Goal: Task Accomplishment & Management: Use online tool/utility

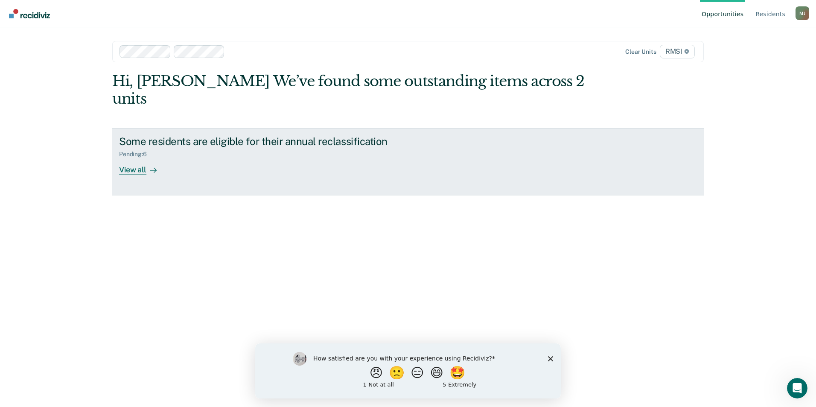
click at [142, 158] on div "View all" at bounding box center [143, 166] width 48 height 17
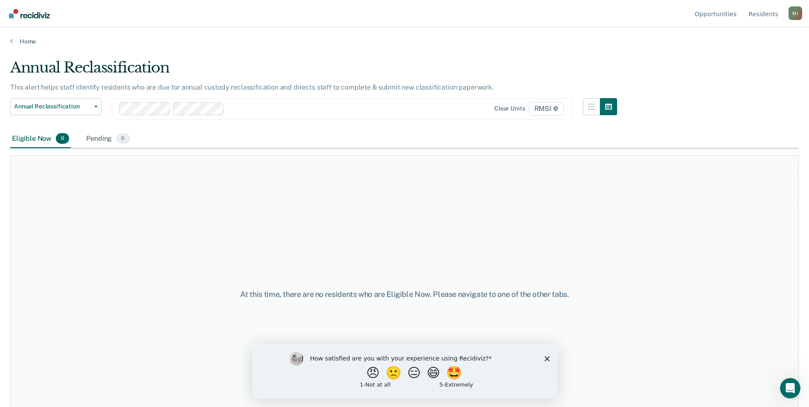
click at [544, 356] on div "How satisfied are you with your experience using Recidiviz? 😠 🙁 😑 😄 🤩 1 - Not a…" at bounding box center [405, 370] width 306 height 55
click at [547, 358] on polygon "Close survey" at bounding box center [546, 358] width 5 height 5
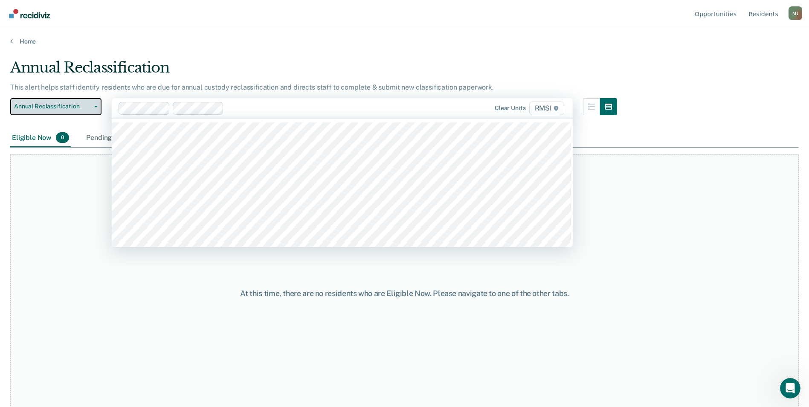
click at [71, 106] on span "Annual Reclassification" at bounding box center [52, 106] width 77 height 7
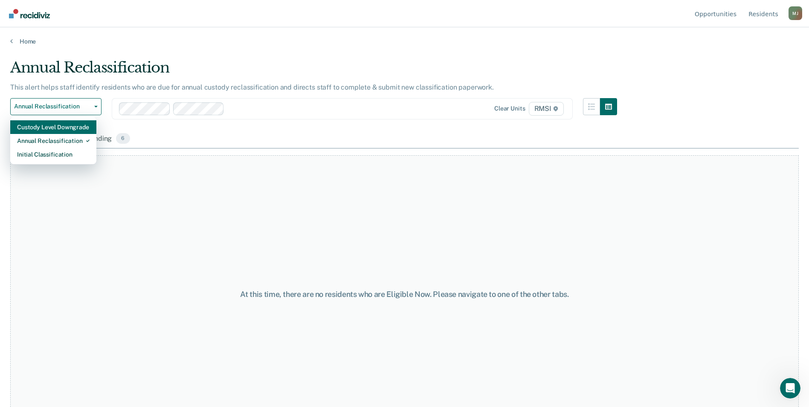
click at [71, 129] on div "Custody Level Downgrade" at bounding box center [53, 127] width 73 height 14
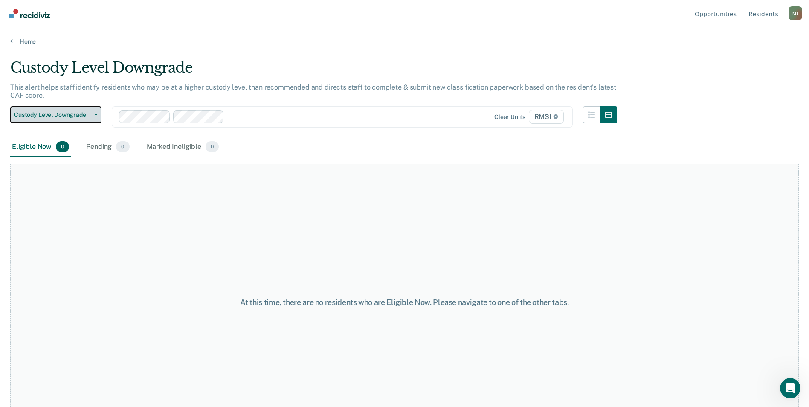
click at [84, 117] on span "Custody Level Downgrade" at bounding box center [52, 114] width 77 height 7
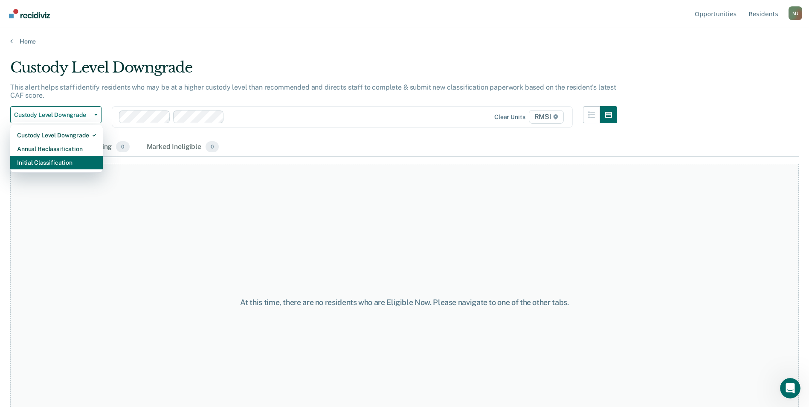
click at [73, 162] on div "Initial Classification" at bounding box center [56, 163] width 79 height 14
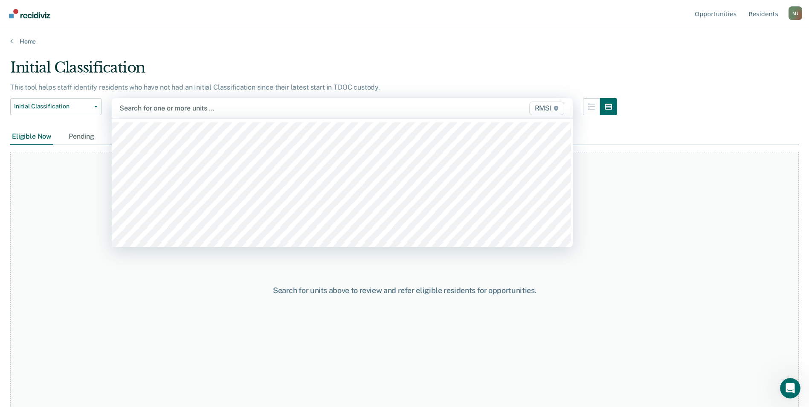
click at [160, 107] on div at bounding box center [275, 108] width 312 height 10
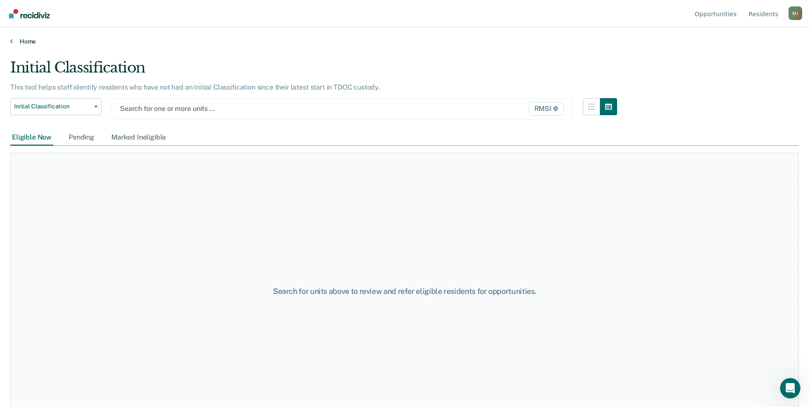
click at [16, 38] on link "Home" at bounding box center [404, 42] width 789 height 8
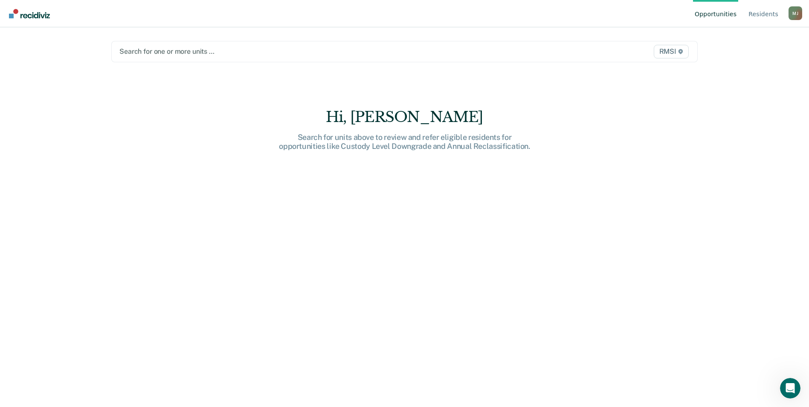
click at [398, 143] on div "Search for units above to review and refer eligible residents for opportunities…" at bounding box center [404, 142] width 273 height 18
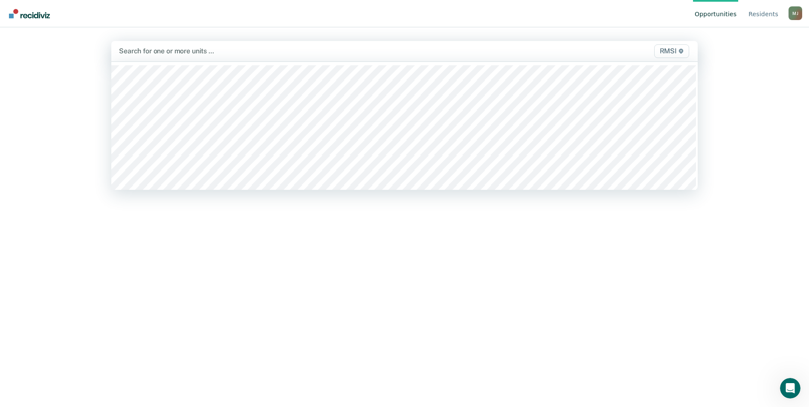
click at [226, 61] on div "523 results available. Use Up and Down to choose options, press Enter to select…" at bounding box center [404, 51] width 587 height 20
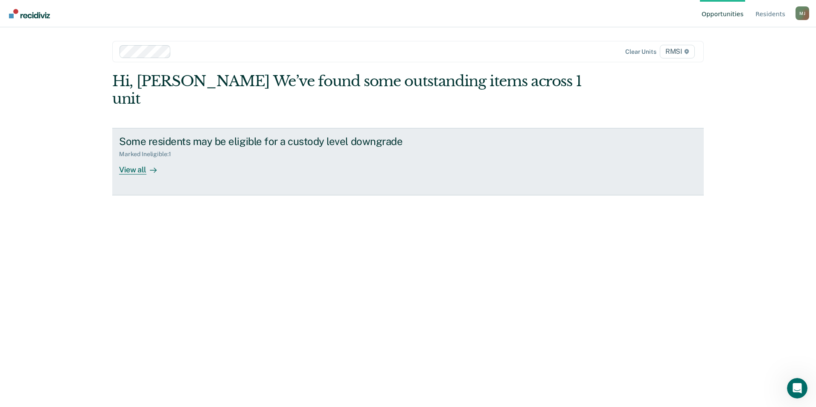
click at [172, 156] on div "Some residents may be eligible for a custody level downgrade Marked Ineligible …" at bounding box center [279, 154] width 320 height 39
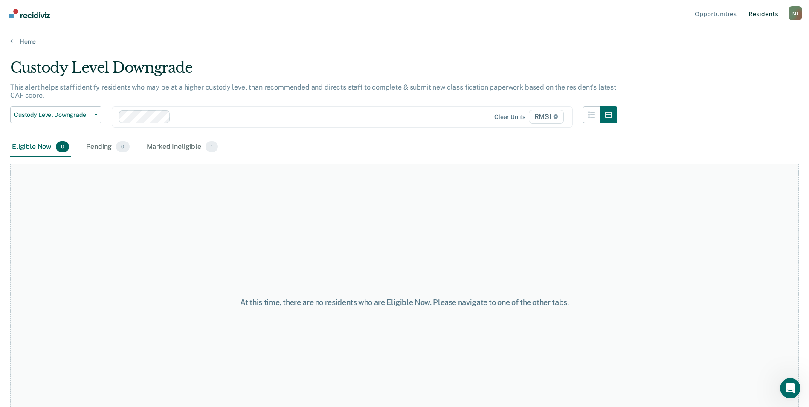
click at [766, 13] on link "Resident s" at bounding box center [763, 13] width 33 height 27
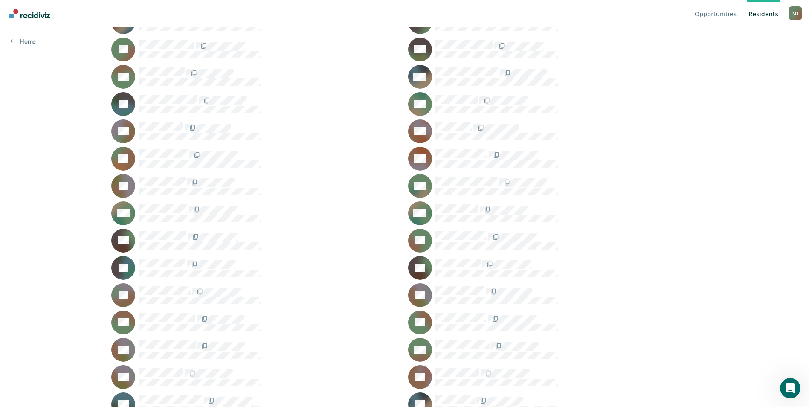
scroll to position [469, 0]
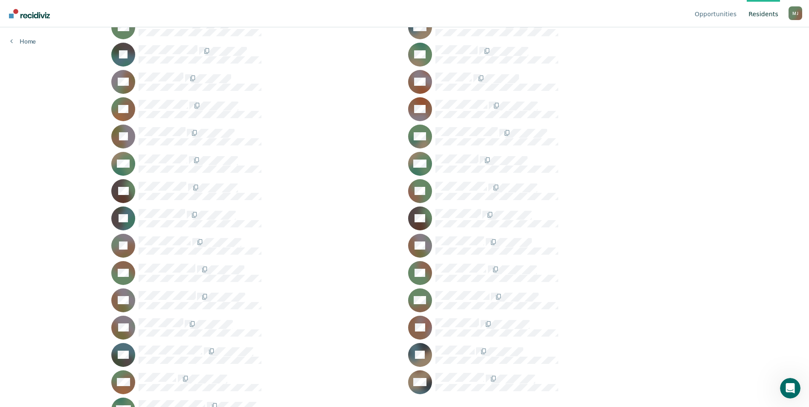
click at [418, 129] on rect at bounding box center [420, 137] width 24 height 24
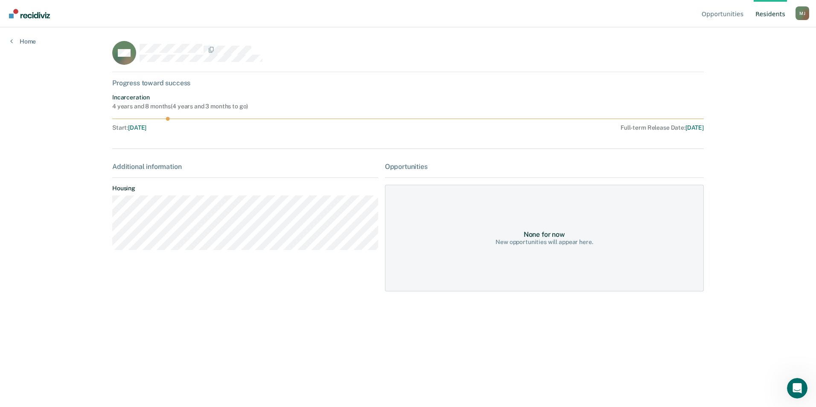
drag, startPoint x: 165, startPoint y: 119, endPoint x: 178, endPoint y: 117, distance: 12.4
click at [178, 117] on icon at bounding box center [407, 119] width 591 height 4
click at [41, 40] on div "Home" at bounding box center [23, 36] width 46 height 18
click at [30, 41] on link "Home" at bounding box center [23, 42] width 26 height 8
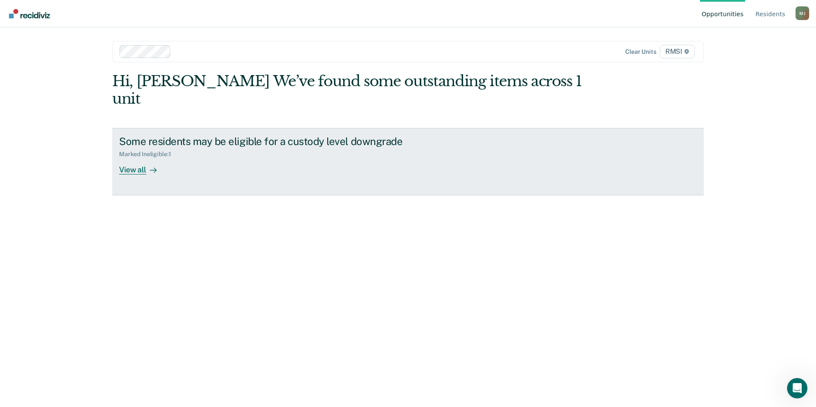
click at [145, 158] on div "View all" at bounding box center [143, 166] width 48 height 17
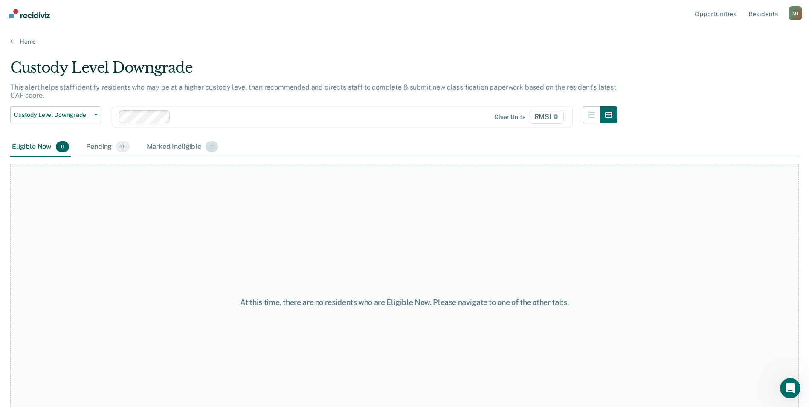
click at [175, 151] on div "Marked Ineligible 1" at bounding box center [182, 147] width 75 height 19
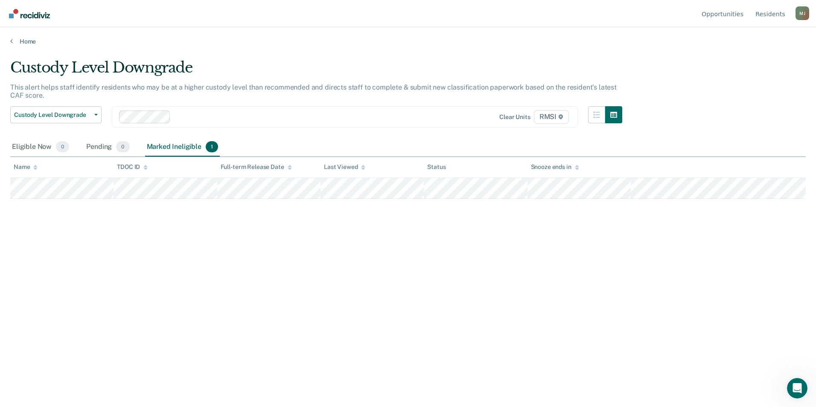
click at [15, 35] on div "Home" at bounding box center [408, 36] width 816 height 18
drag, startPoint x: 16, startPoint y: 36, endPoint x: 20, endPoint y: 39, distance: 5.1
click at [17, 37] on div "Home" at bounding box center [408, 36] width 816 height 18
click at [20, 39] on link "Home" at bounding box center [407, 42] width 795 height 8
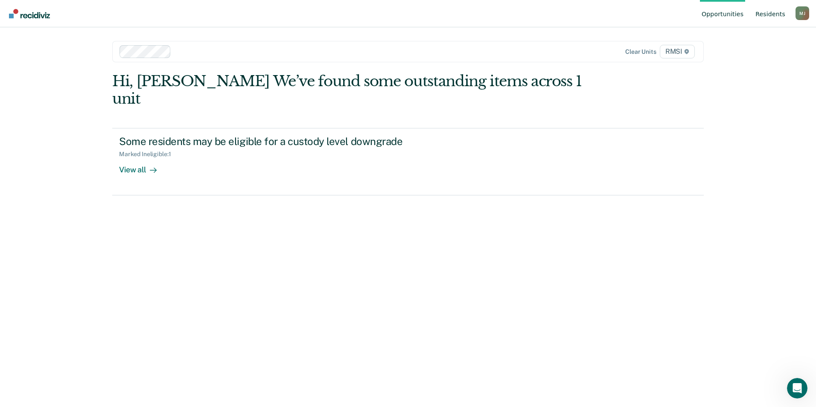
click at [769, 9] on link "Resident s" at bounding box center [770, 13] width 33 height 27
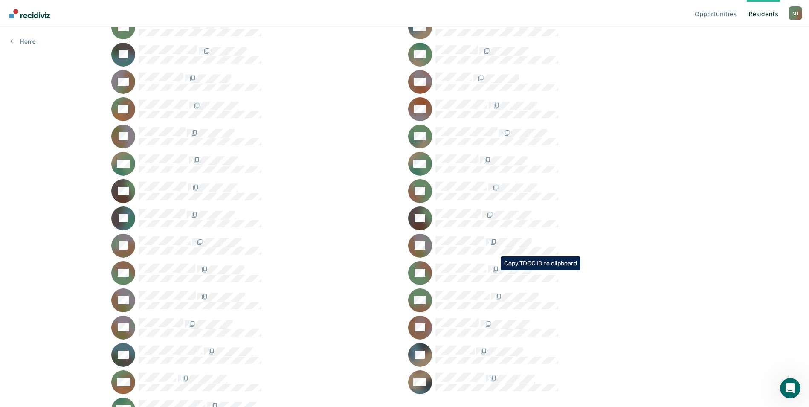
scroll to position [384, 0]
